Goal: Check status

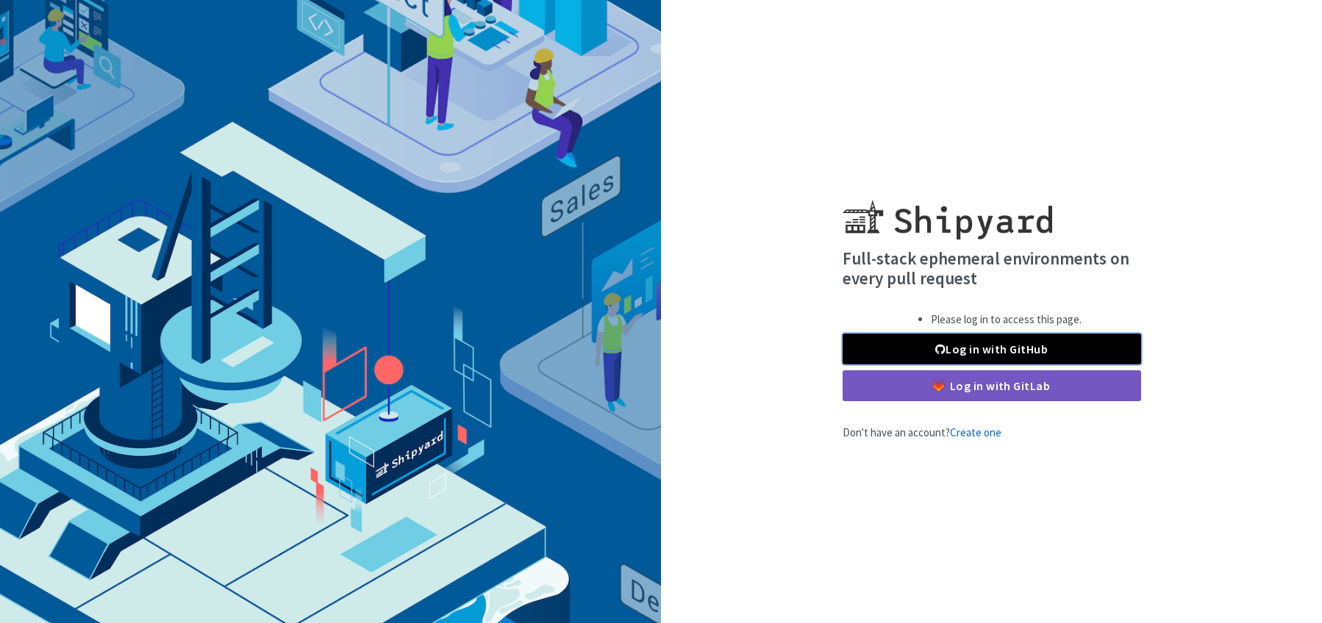
click at [992, 359] on link "Log in with GitHub" at bounding box center [991, 349] width 298 height 31
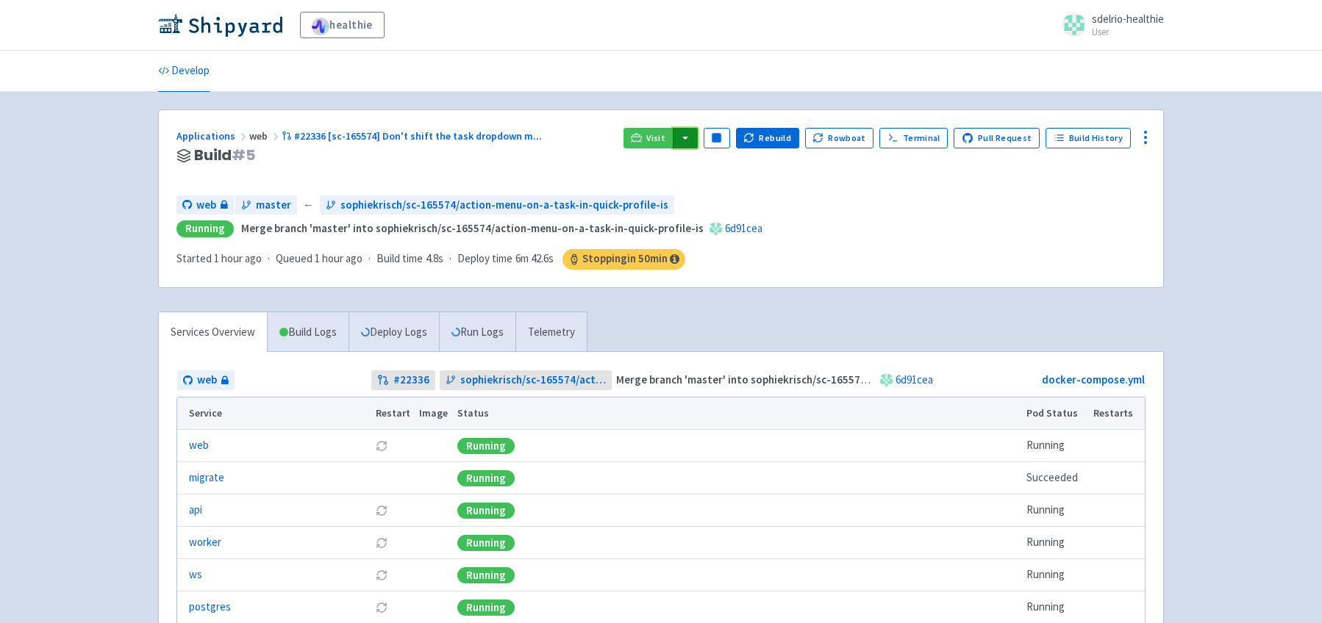
click at [698, 136] on button "button" at bounding box center [685, 138] width 25 height 21
click at [727, 187] on link "web (web)" at bounding box center [714, 190] width 84 height 23
